Goal: Task Accomplishment & Management: Manage account settings

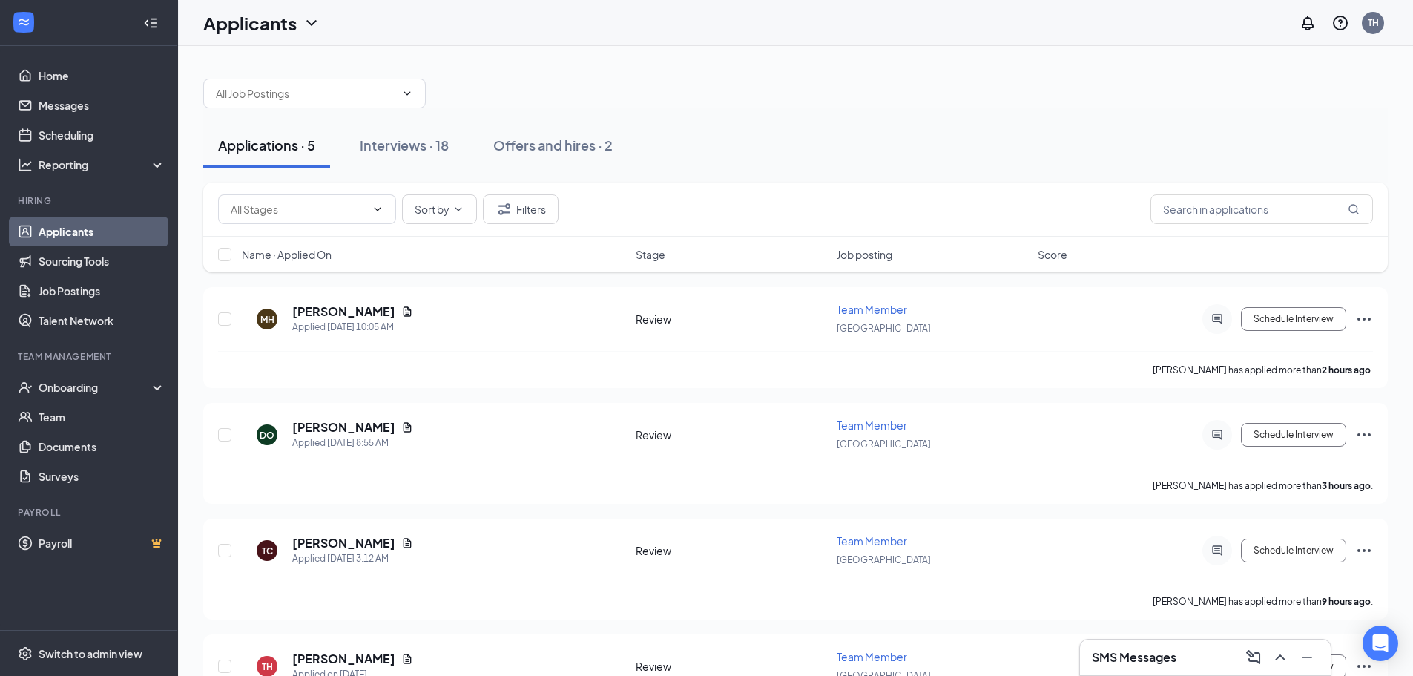
click at [740, 106] on div at bounding box center [795, 86] width 1185 height 45
click at [766, 114] on div "Applications · 5 Interviews · 18 Offers and hires · 2" at bounding box center [795, 145] width 1185 height 74
click at [767, 99] on div at bounding box center [795, 86] width 1185 height 45
click at [784, 96] on div at bounding box center [795, 86] width 1185 height 45
click at [793, 93] on div at bounding box center [795, 86] width 1185 height 45
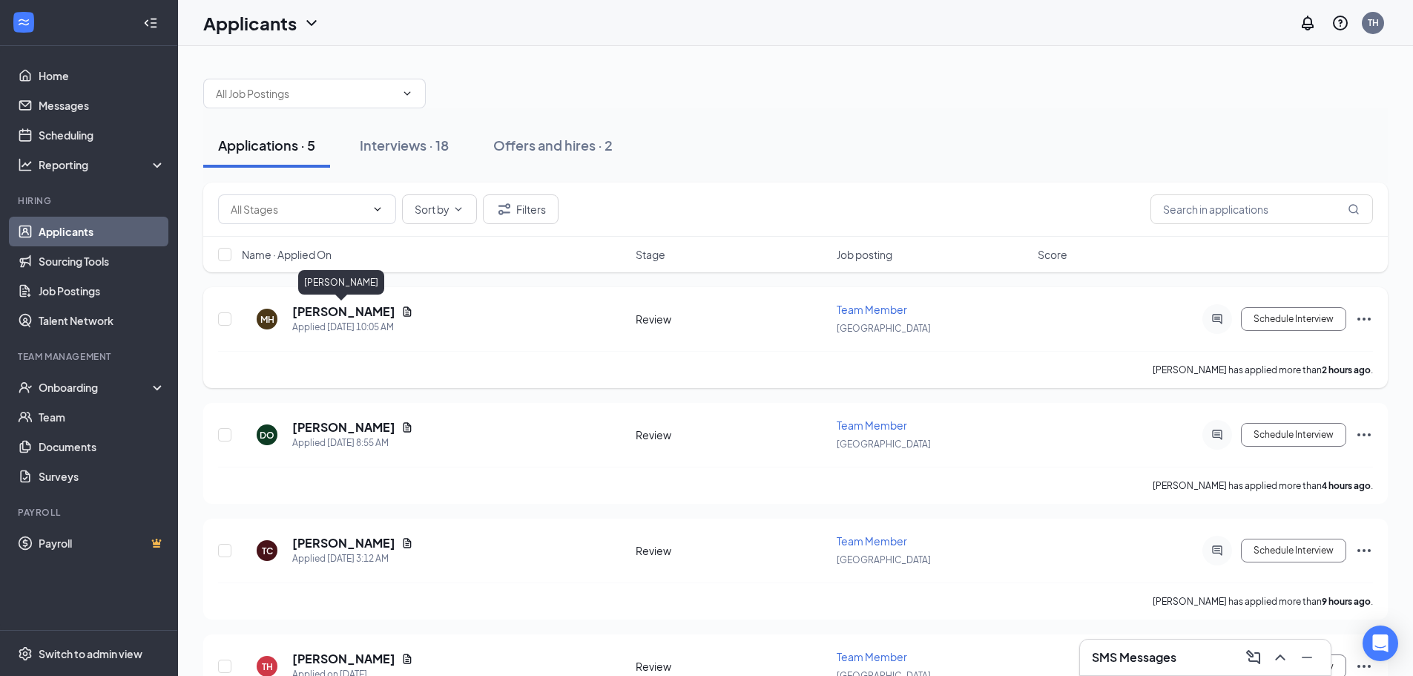
click at [325, 311] on h5 "[PERSON_NAME]" at bounding box center [343, 311] width 103 height 16
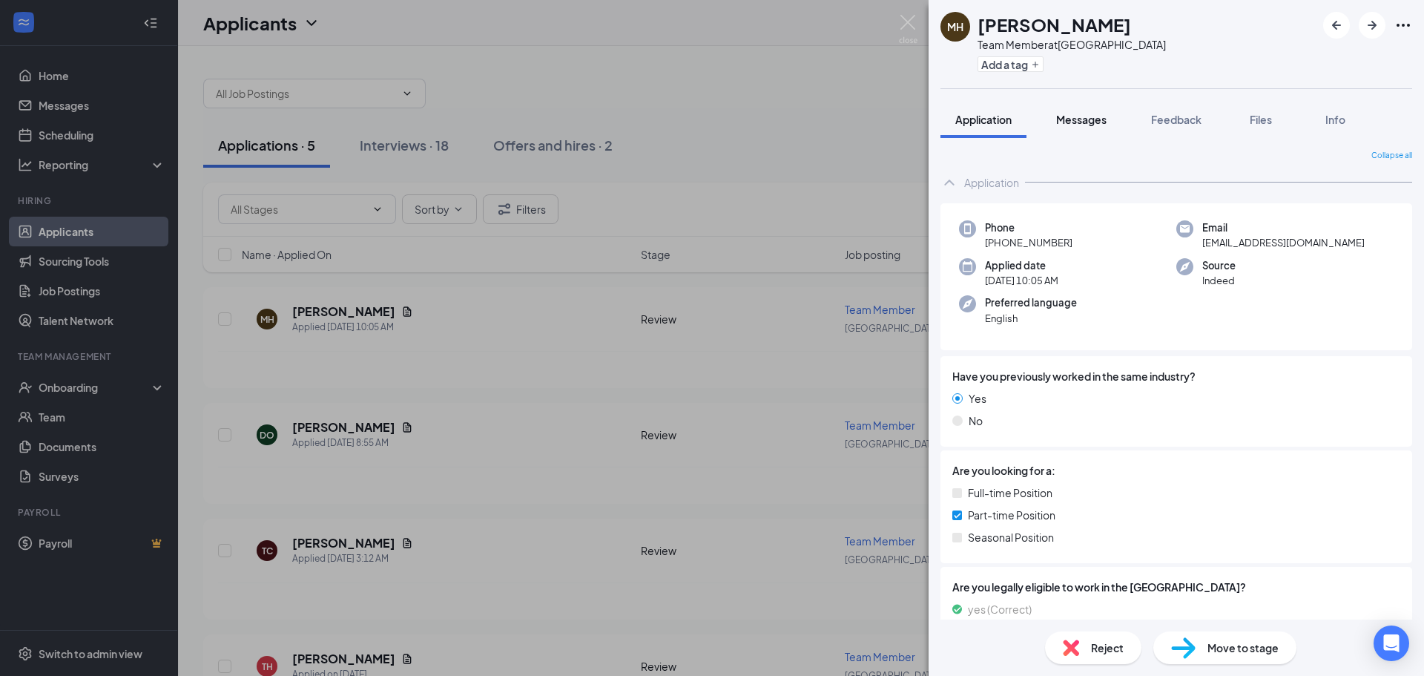
click at [1104, 117] on span "Messages" at bounding box center [1081, 119] width 50 height 13
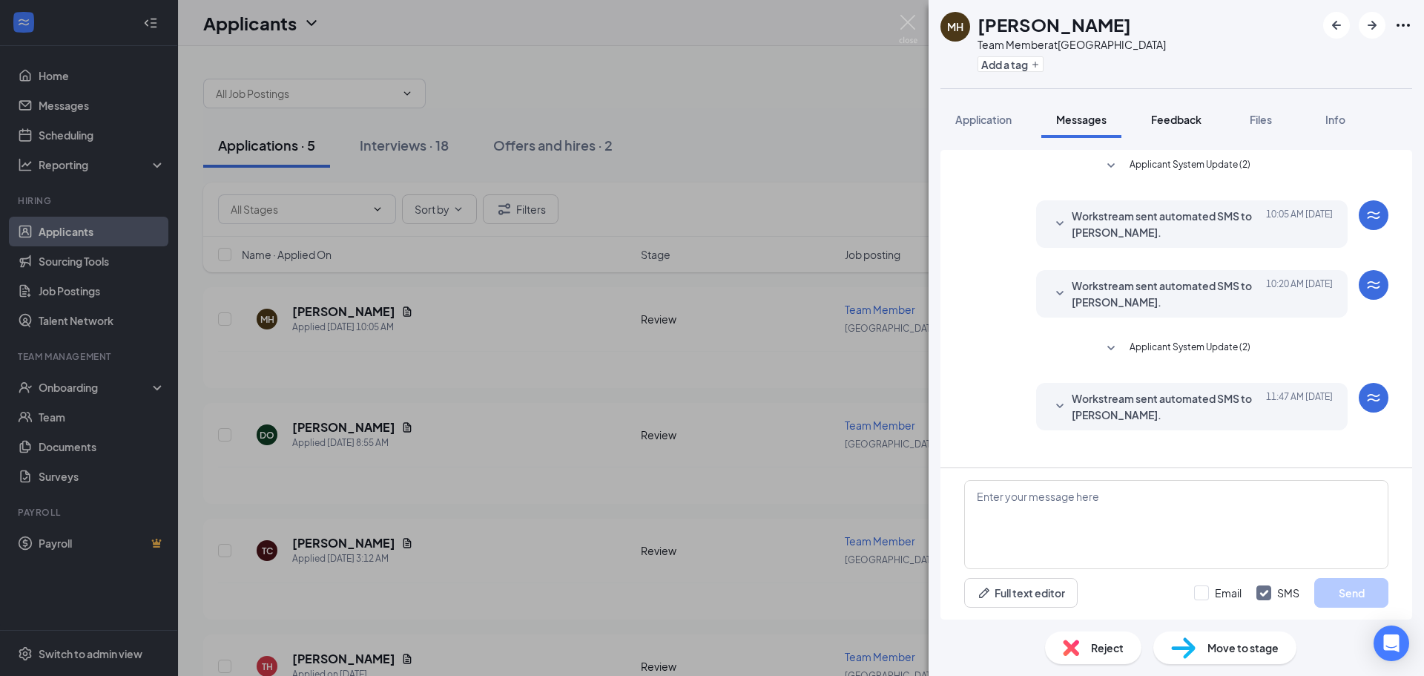
click at [1189, 119] on span "Feedback" at bounding box center [1176, 119] width 50 height 13
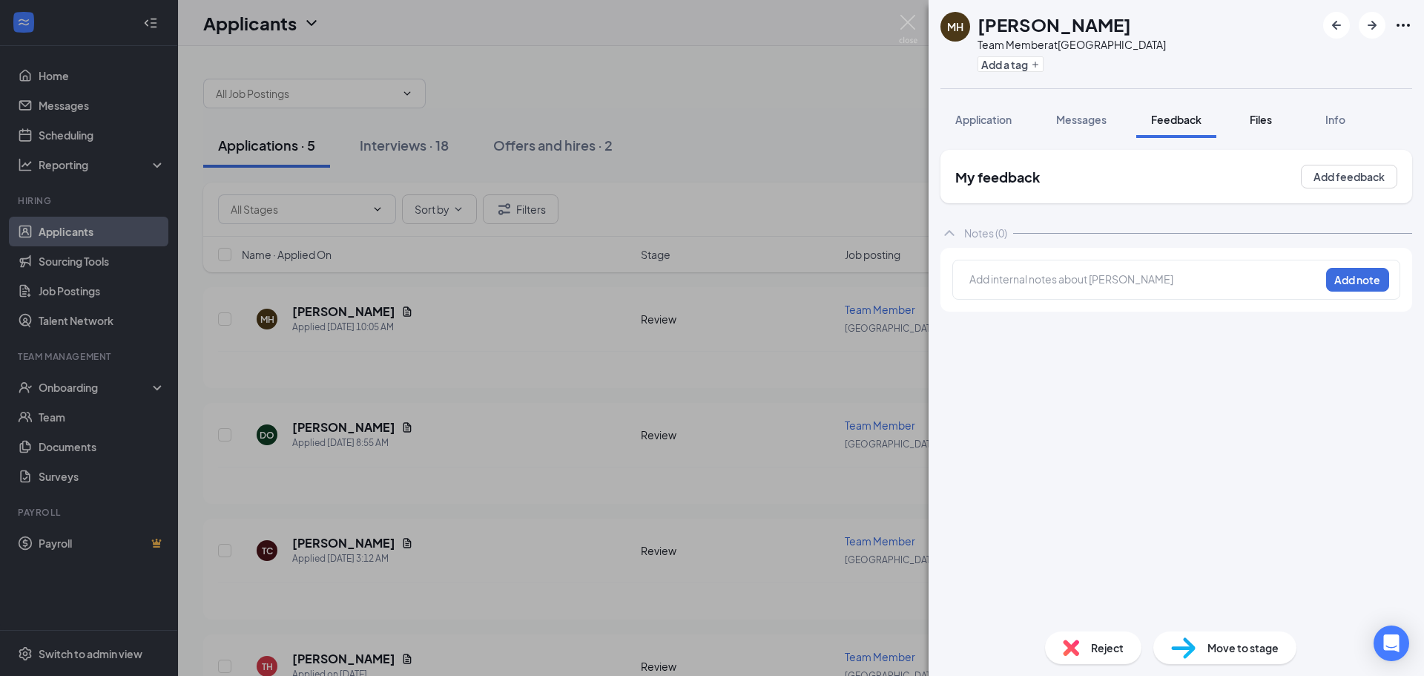
click at [1260, 120] on span "Files" at bounding box center [1261, 119] width 22 height 13
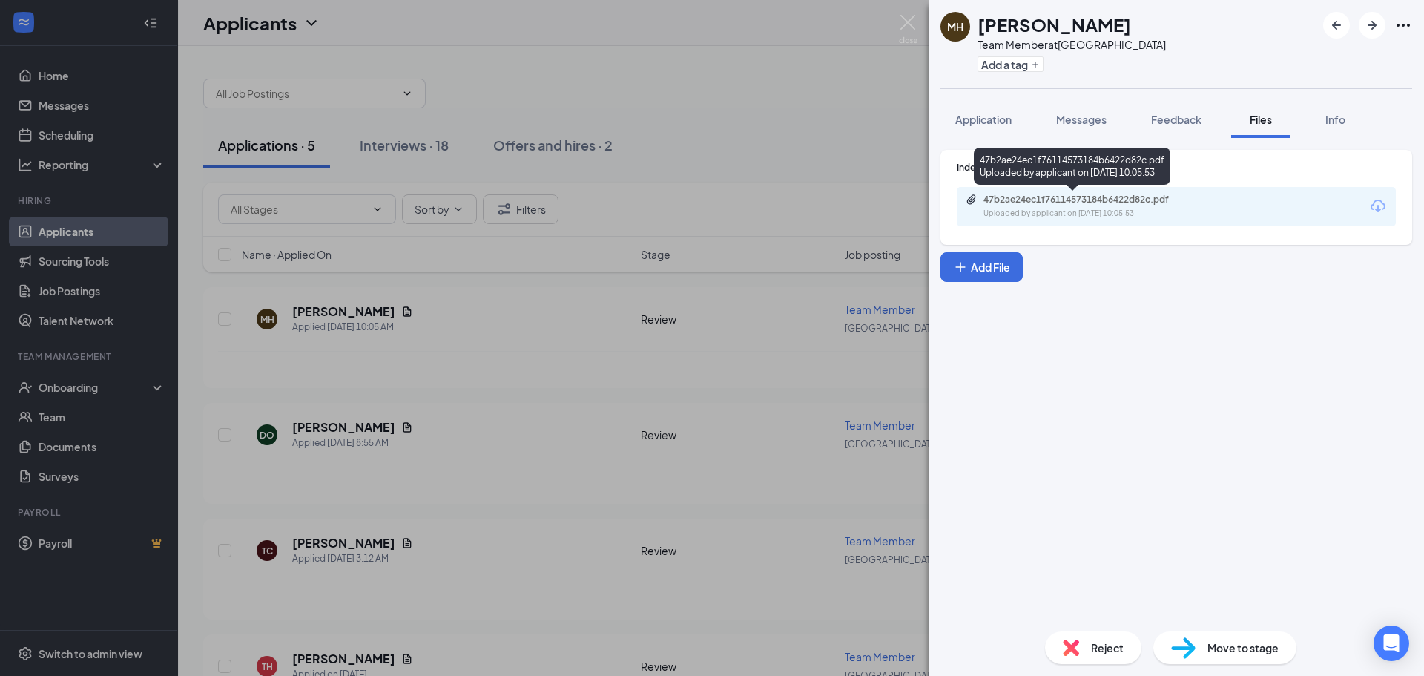
click at [1070, 198] on div "47b2ae24ec1f76114573184b6422d82c.pdf" at bounding box center [1088, 200] width 208 height 12
click at [1259, 33] on div "MH Meejoo Hwang Team Member at Omaha Add a tag" at bounding box center [1177, 44] width 496 height 88
click at [751, 119] on div "MH Meejoo Hwang Team Member at Omaha Add a tag Application Messages Feedback Fi…" at bounding box center [712, 338] width 1424 height 676
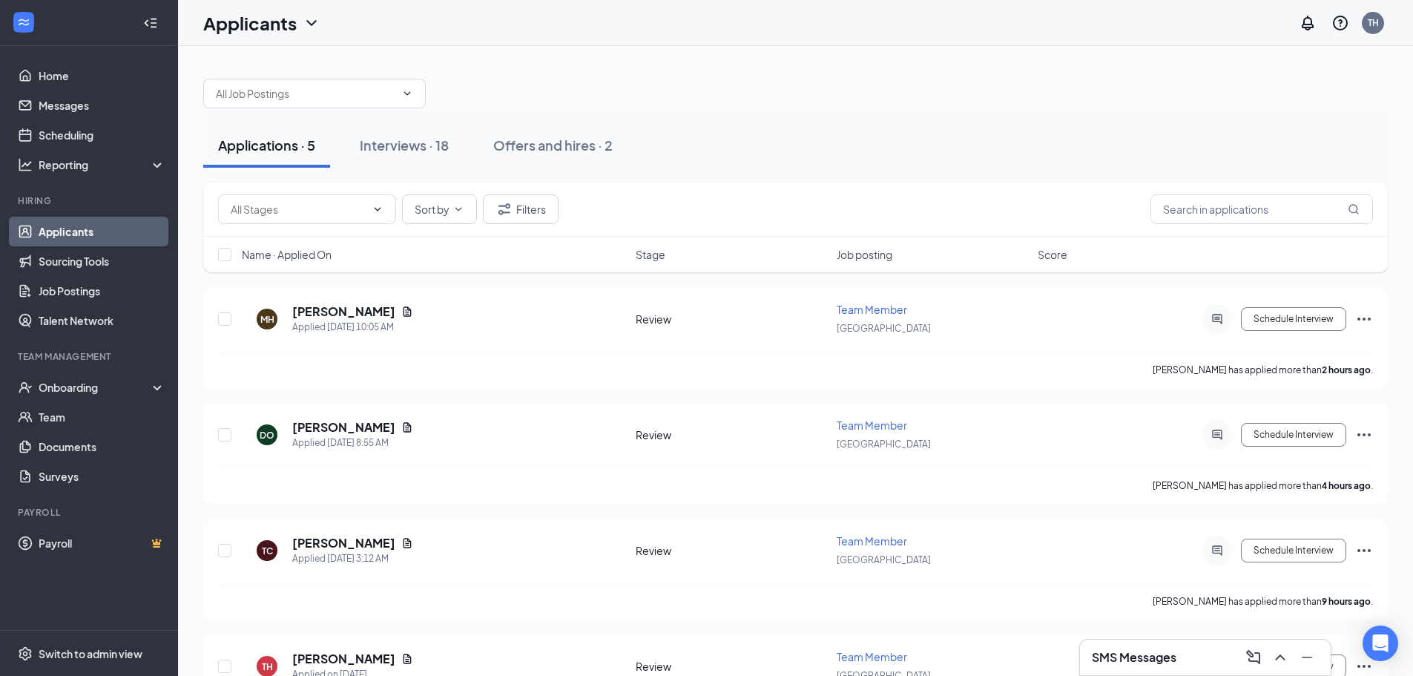
click at [747, 115] on div "Applications · 5 Interviews · 18 Offers and hires · 2" at bounding box center [795, 145] width 1185 height 74
click at [865, 115] on div "Applications · 5 Interviews · 18 Offers and hires · 2" at bounding box center [795, 145] width 1185 height 74
click at [795, 108] on div "Applications · 5 Interviews · 18 Offers and hires · 2" at bounding box center [795, 145] width 1185 height 74
click at [788, 88] on div at bounding box center [795, 86] width 1185 height 45
drag, startPoint x: 856, startPoint y: 146, endPoint x: 865, endPoint y: 148, distance: 9.0
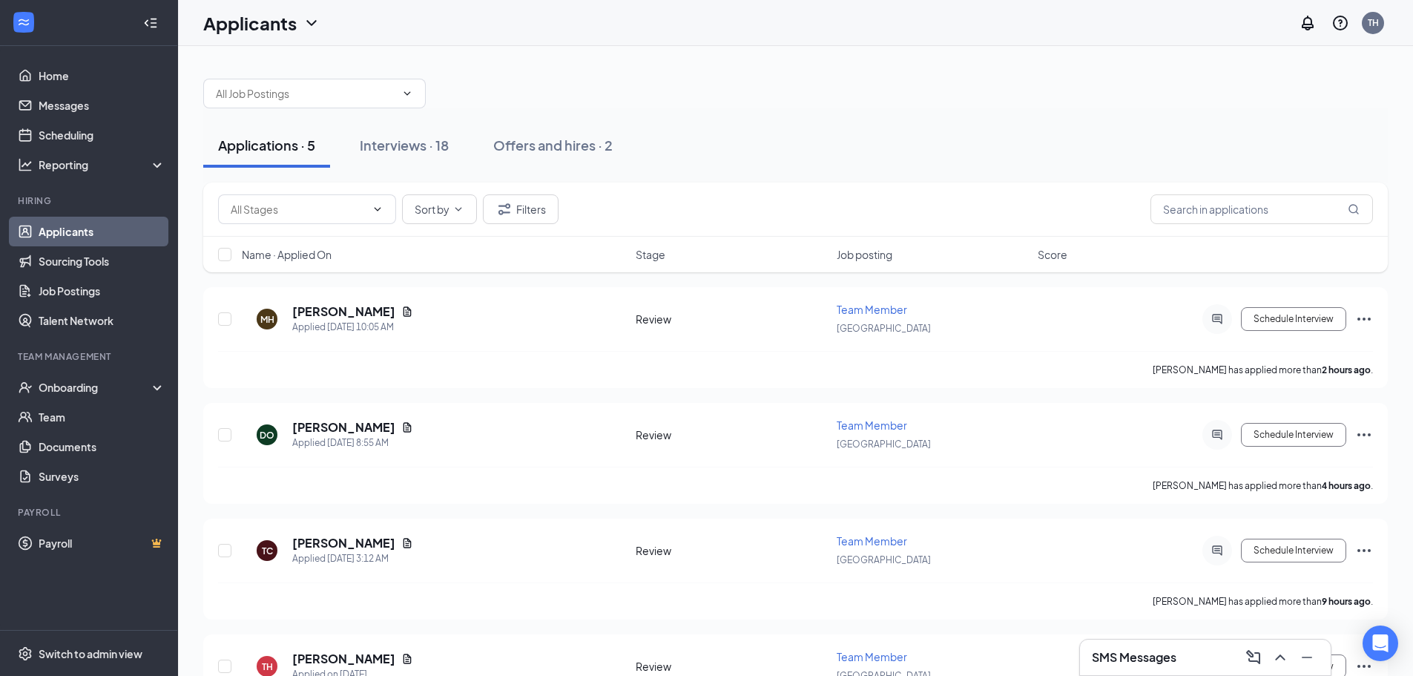
click at [857, 148] on div "Applications · 5 Interviews · 18 Offers and hires · 2" at bounding box center [795, 145] width 1185 height 45
click at [391, 148] on div "Interviews · 18" at bounding box center [404, 145] width 89 height 19
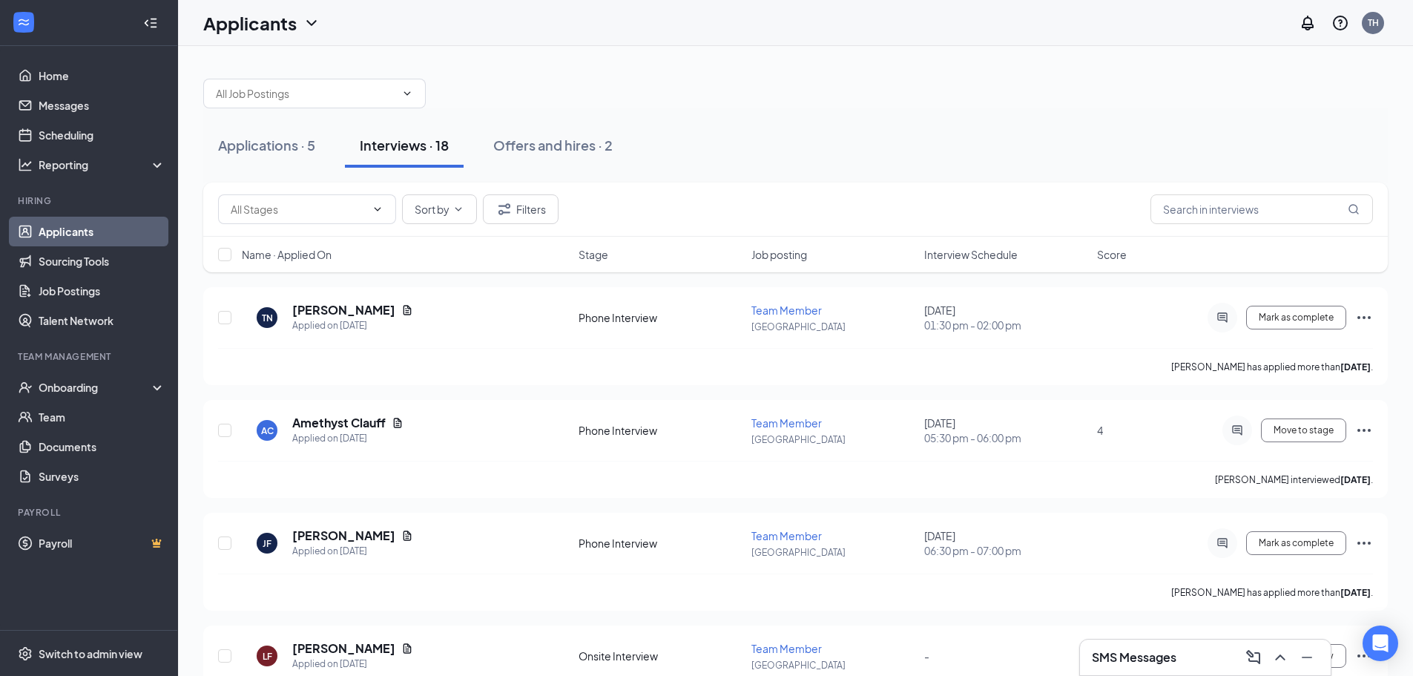
click at [798, 92] on div at bounding box center [795, 86] width 1185 height 45
